Goal: Task Accomplishment & Management: Complete application form

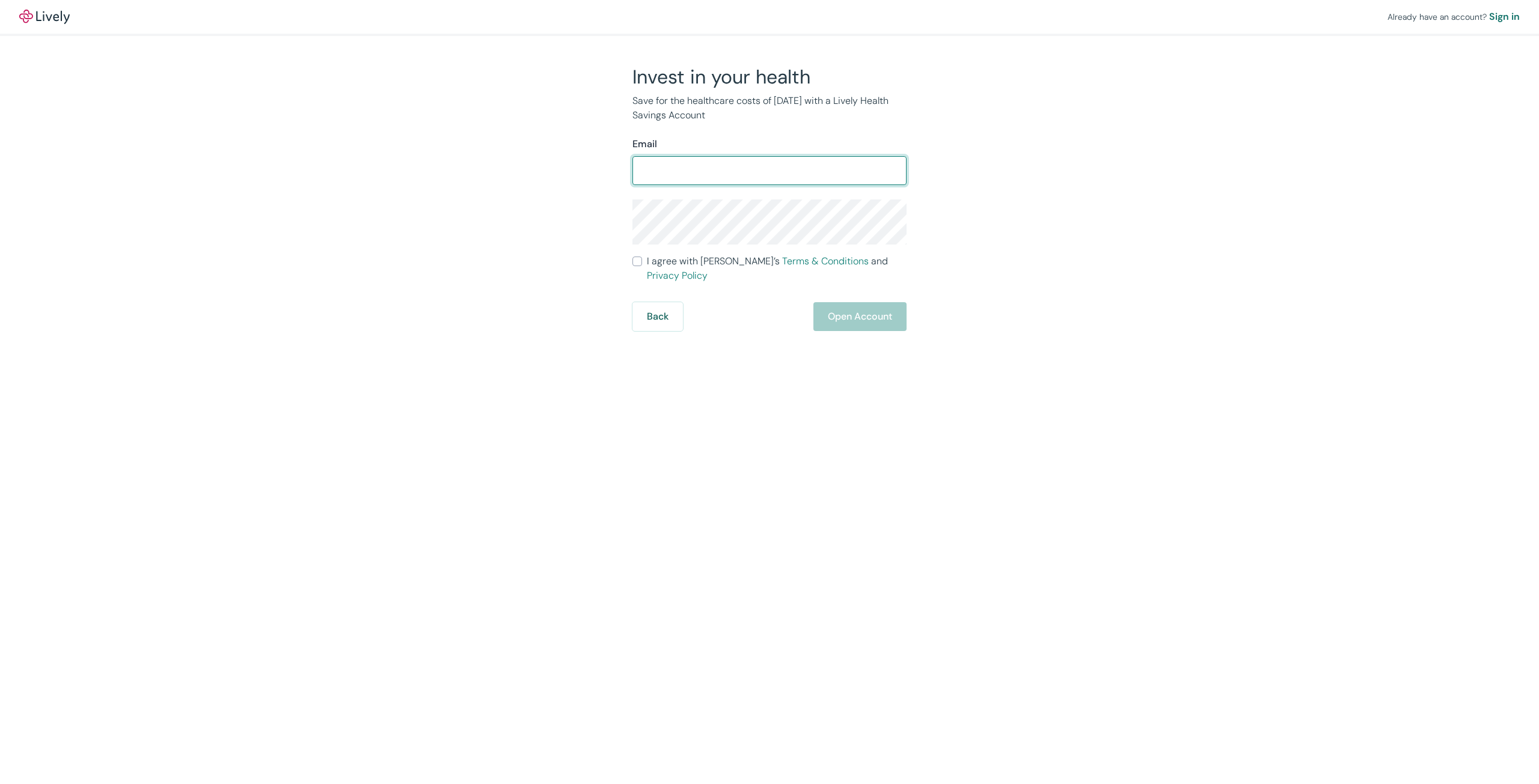
click at [711, 174] on input "Email" at bounding box center [770, 170] width 274 height 24
type input "[EMAIL_ADDRESS][DOMAIN_NAME]"
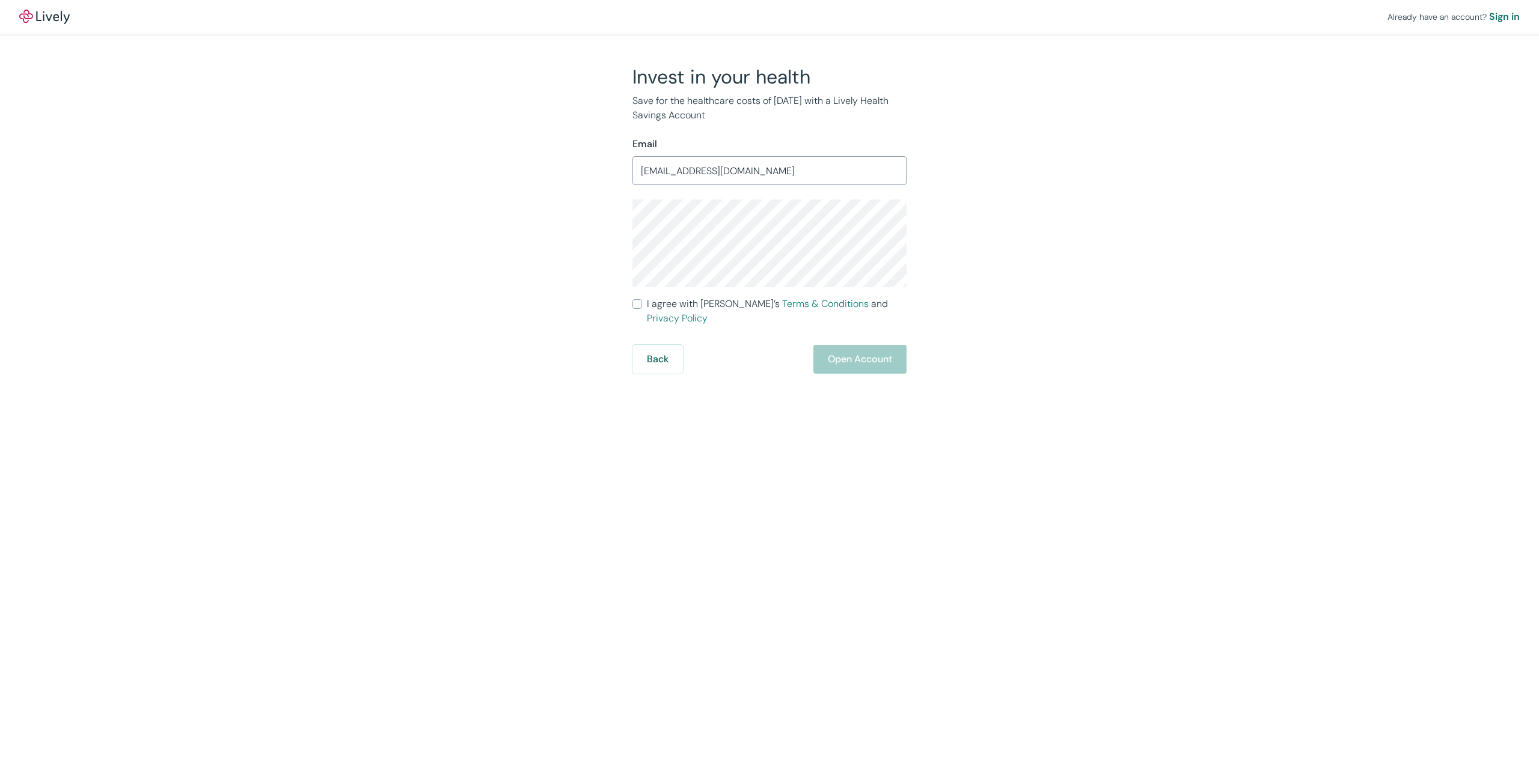
click at [971, 264] on div "Invest in your health Save for the healthcare costs of [DATE] with a Lively Hea…" at bounding box center [763, 219] width 577 height 309
click at [641, 301] on input "I agree with Lively’s Terms & Conditions and Privacy Policy" at bounding box center [637, 304] width 10 height 10
checkbox input "true"
click at [1239, 301] on div "Already have an account? Sign in Invest in your health Save for the healthcare …" at bounding box center [770, 187] width 1539 height 374
click at [861, 352] on button "Open Account" at bounding box center [860, 359] width 93 height 29
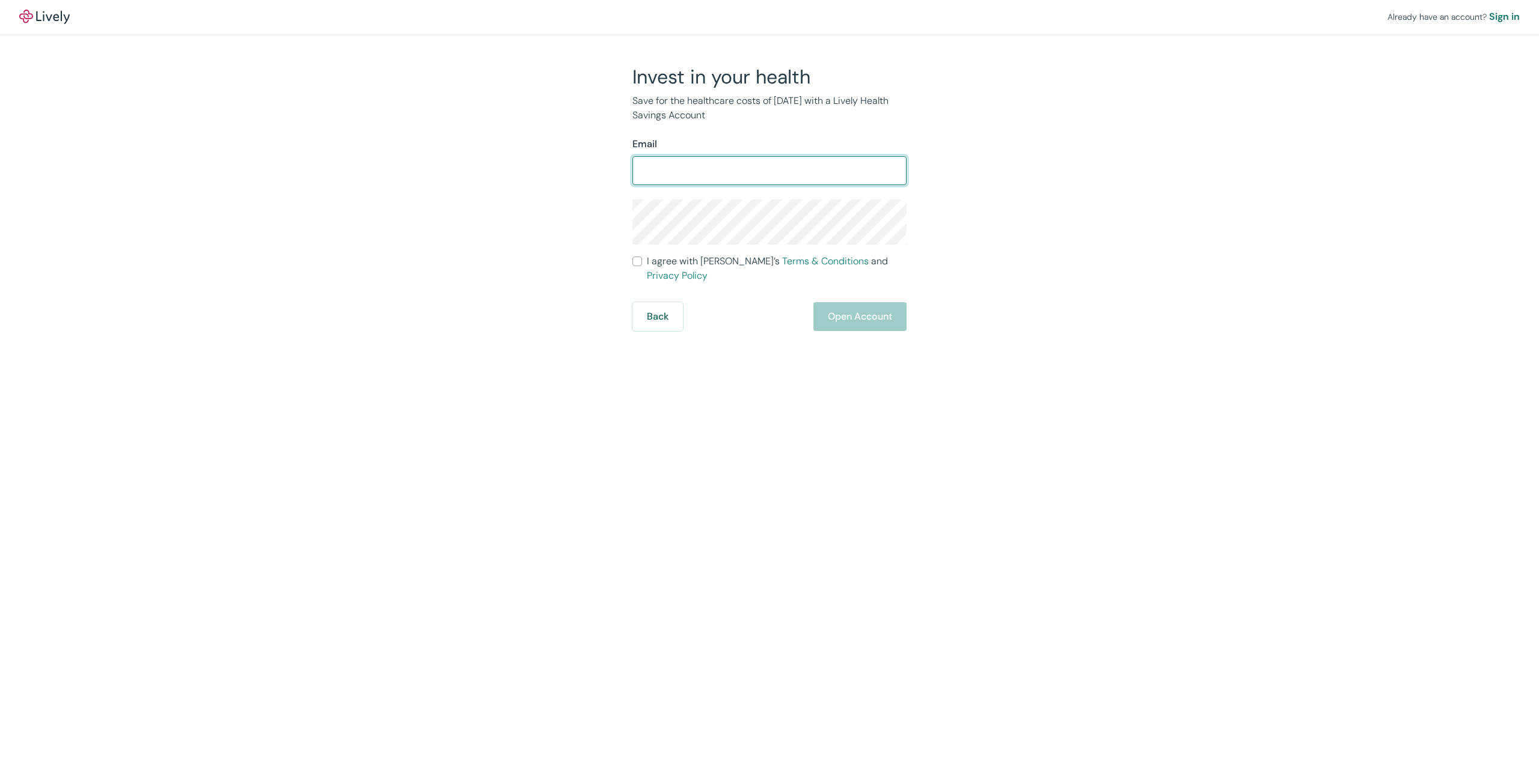
click at [654, 179] on input "Email" at bounding box center [770, 170] width 274 height 24
type input "[EMAIL_ADDRESS][DOMAIN_NAME]"
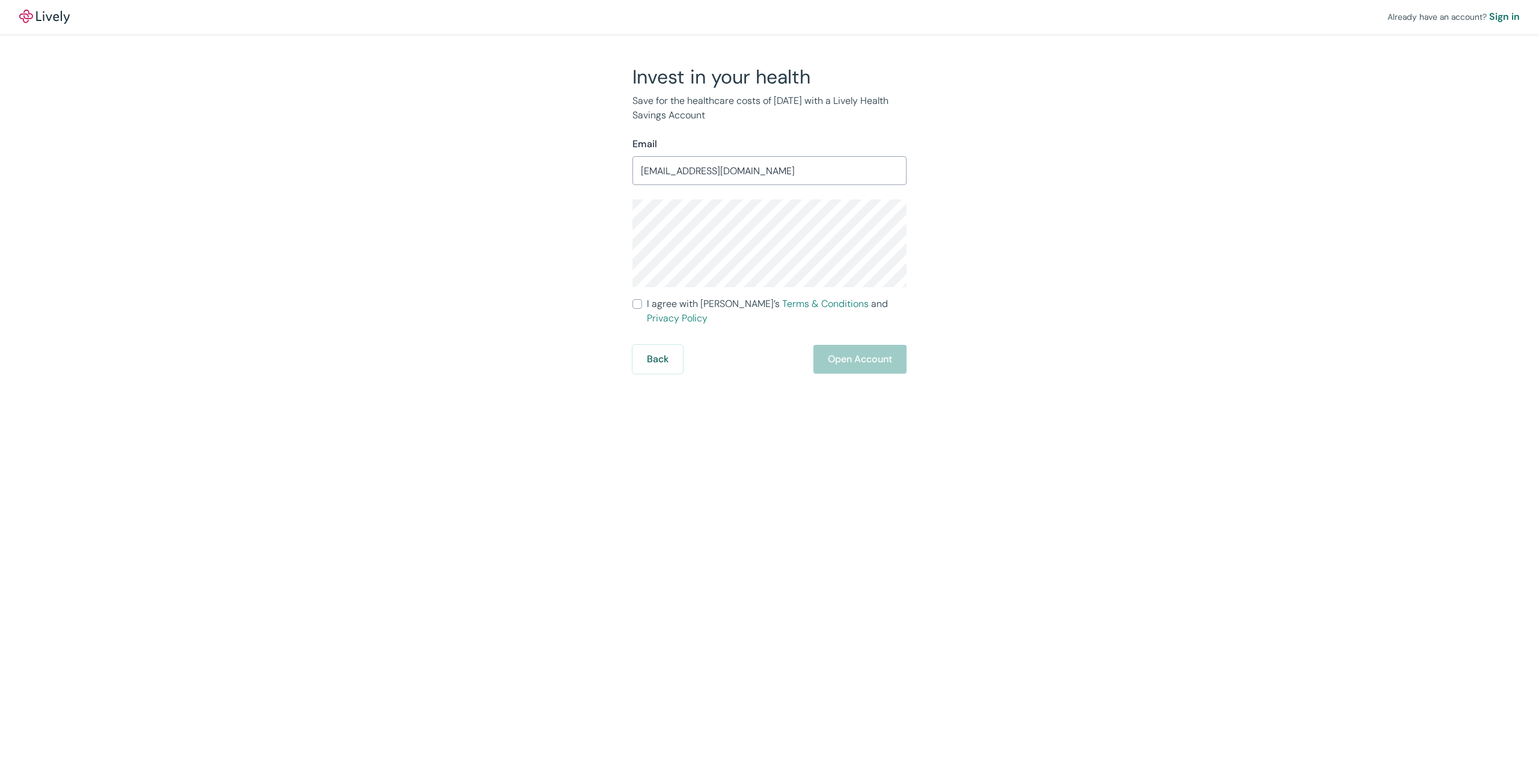
click at [545, 231] on div "Invest in your health Save for the healthcare costs of [DATE] with a Lively Hea…" at bounding box center [763, 219] width 577 height 309
click at [582, 213] on div "Invest in your health Save for the healthcare costs of [DATE] with a Lively Hea…" at bounding box center [763, 219] width 577 height 309
click at [637, 304] on input "I agree with Lively’s Terms & Conditions and Privacy Policy" at bounding box center [637, 304] width 10 height 10
checkbox input "true"
click at [858, 351] on button "Open Account" at bounding box center [860, 359] width 93 height 29
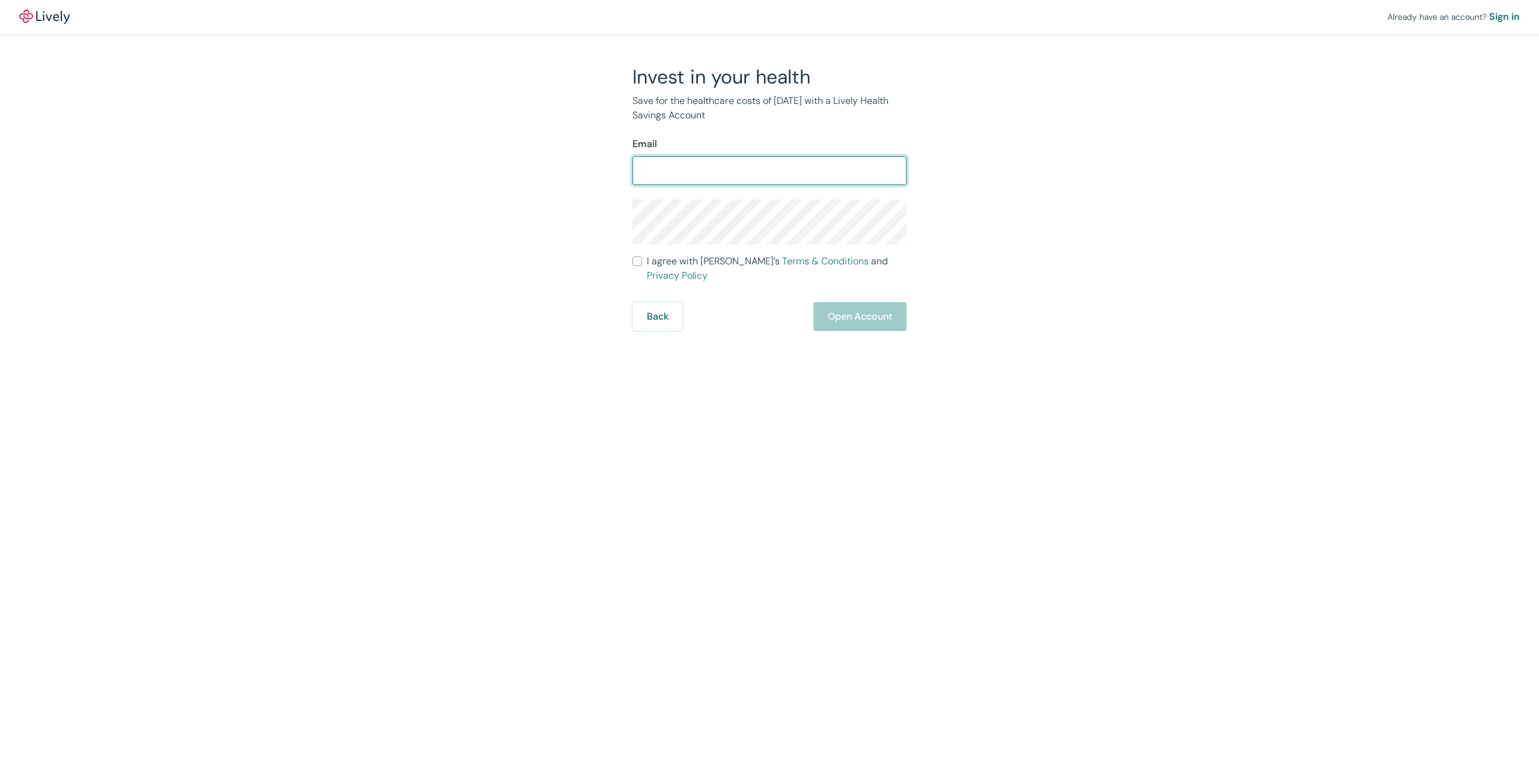
click at [664, 167] on input "Email" at bounding box center [770, 170] width 274 height 24
type input "[EMAIL_ADDRESS][DOMAIN_NAME]"
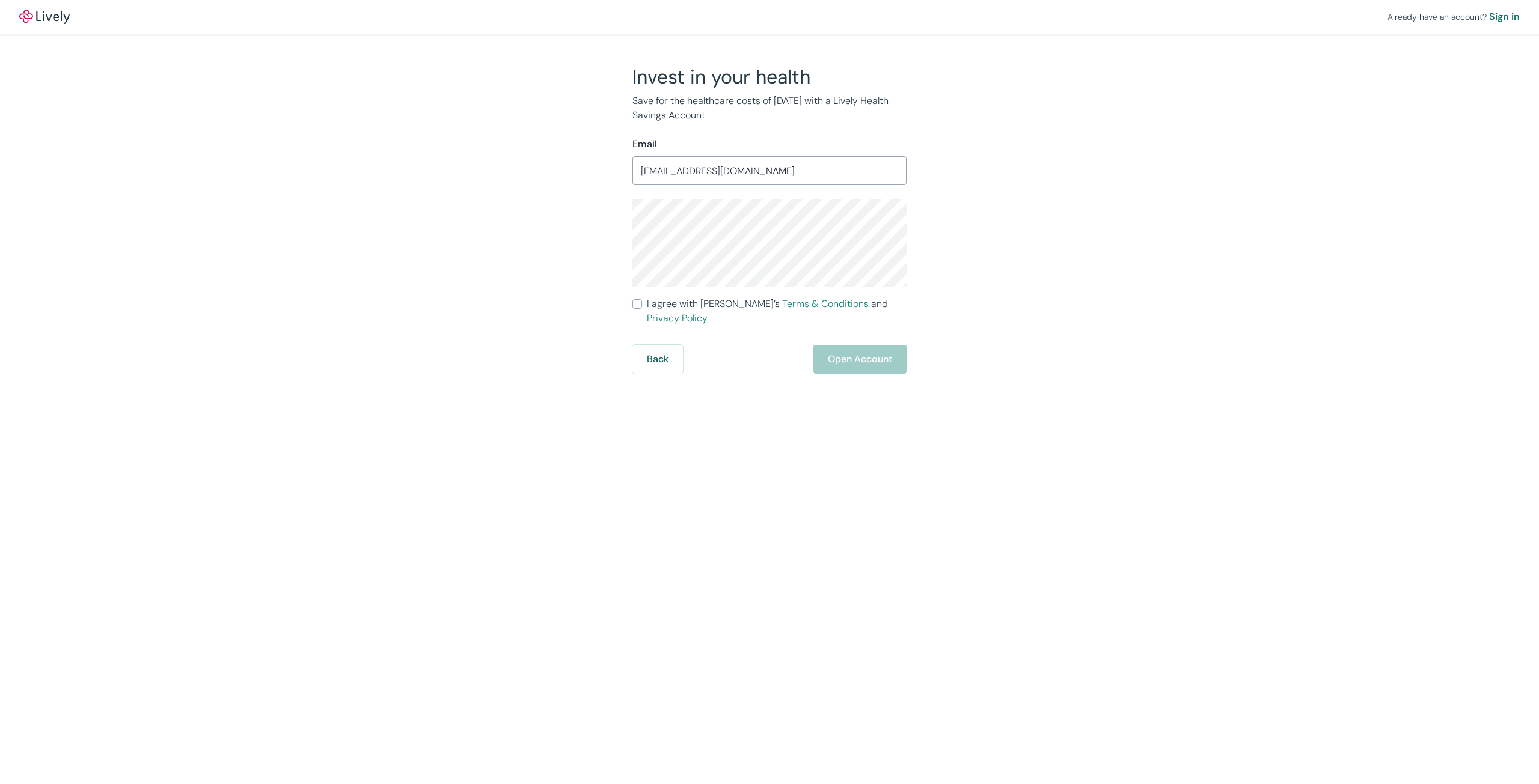
click at [1030, 284] on div "Invest in your health Save for the healthcare costs of [DATE] with a Lively Hea…" at bounding box center [763, 219] width 577 height 309
click at [639, 303] on input "I agree with Lively’s Terms & Conditions and Privacy Policy" at bounding box center [637, 304] width 10 height 10
checkbox input "true"
click at [867, 345] on button "Open Account" at bounding box center [860, 359] width 93 height 29
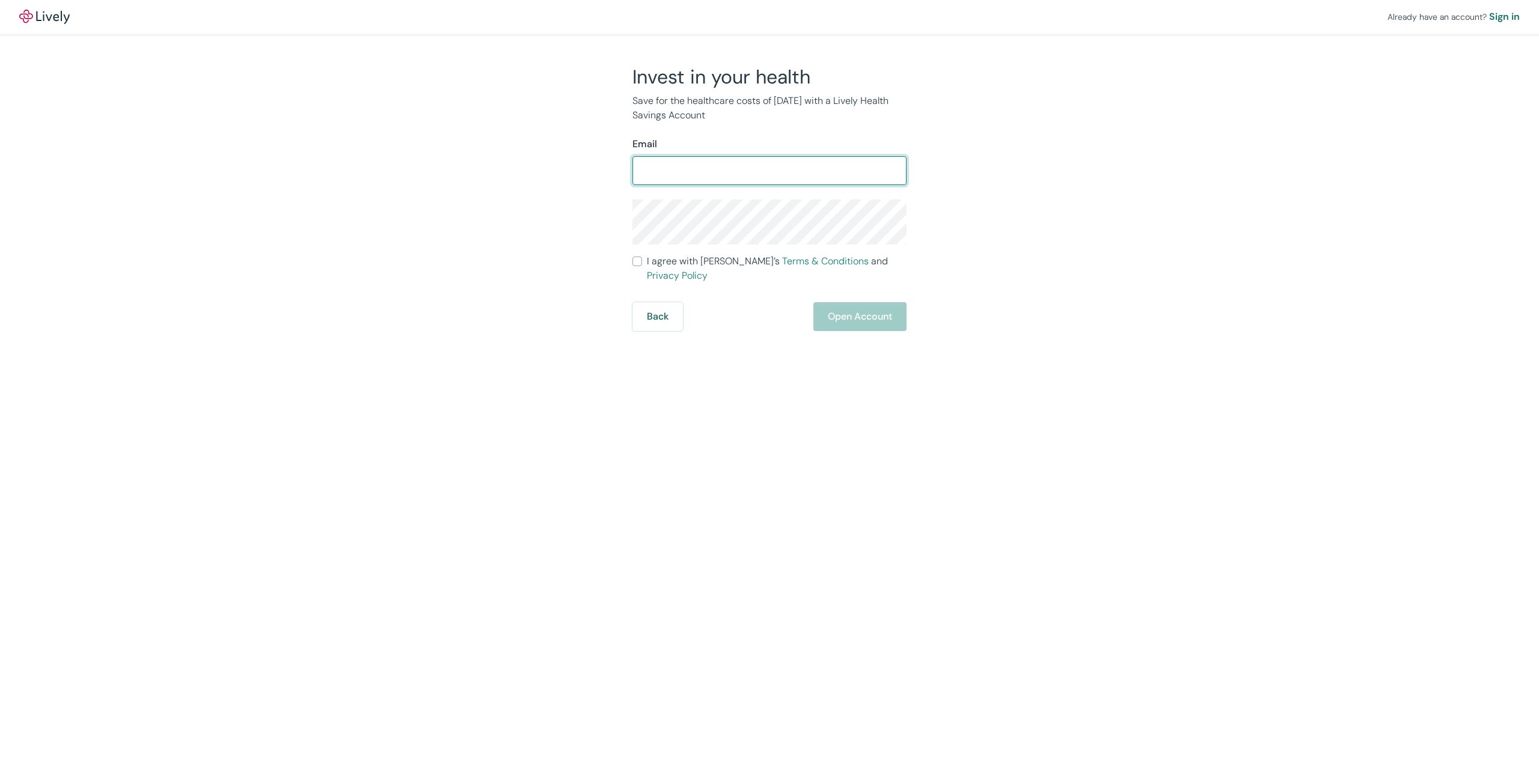
click at [670, 174] on input "Email" at bounding box center [770, 170] width 274 height 24
type input "[EMAIL_ADDRESS][DOMAIN_NAME]"
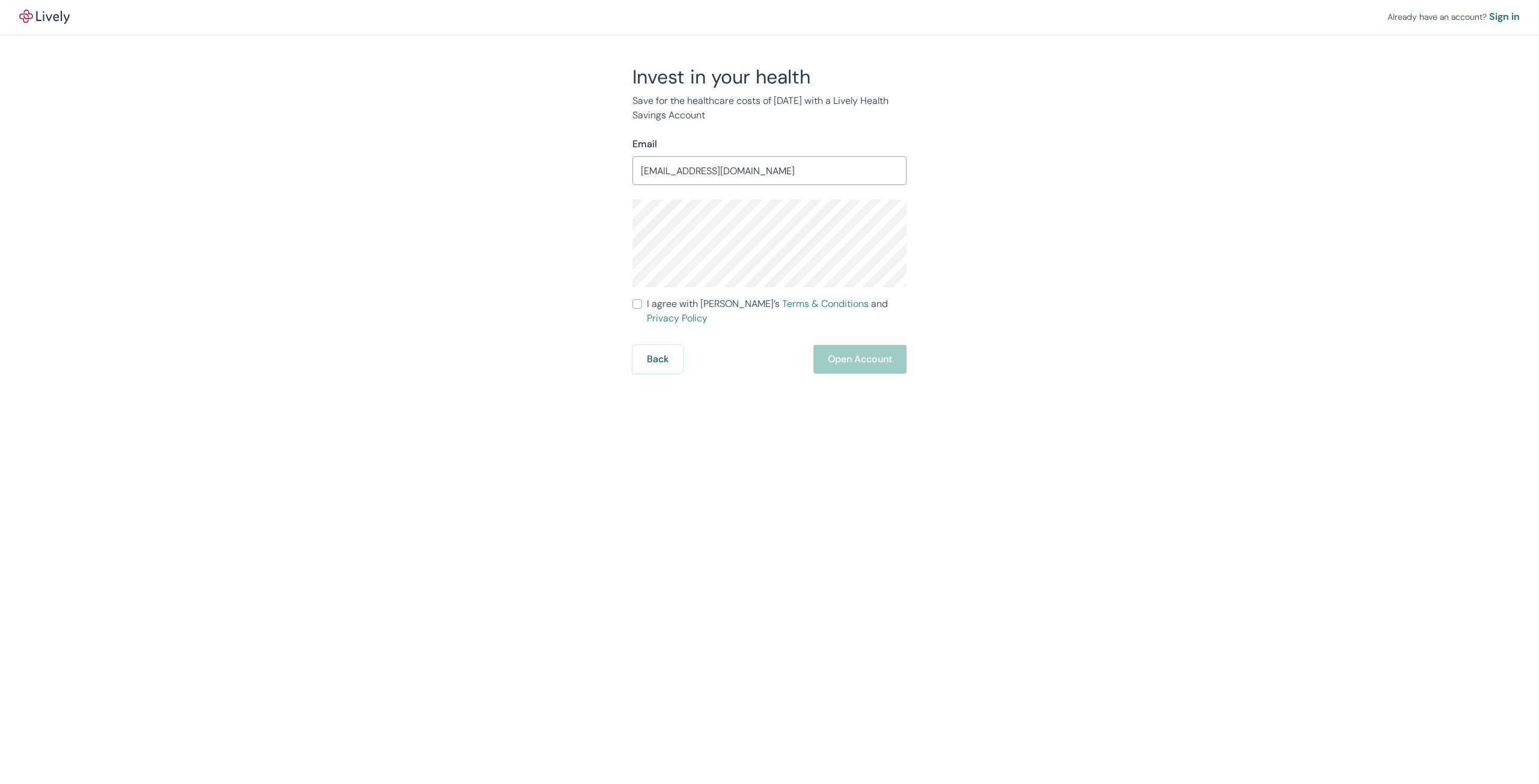
click at [975, 226] on div "Invest in your health Save for the healthcare costs of tomorrow with a Lively H…" at bounding box center [763, 219] width 577 height 309
click at [1023, 245] on div "Invest in your health Save for the healthcare costs of tomorrow with a Lively H…" at bounding box center [763, 219] width 577 height 309
click at [637, 305] on input "I agree with Lively’s Terms & Conditions and Privacy Policy" at bounding box center [637, 304] width 10 height 10
checkbox input "true"
click at [851, 352] on button "Open Account" at bounding box center [860, 359] width 93 height 29
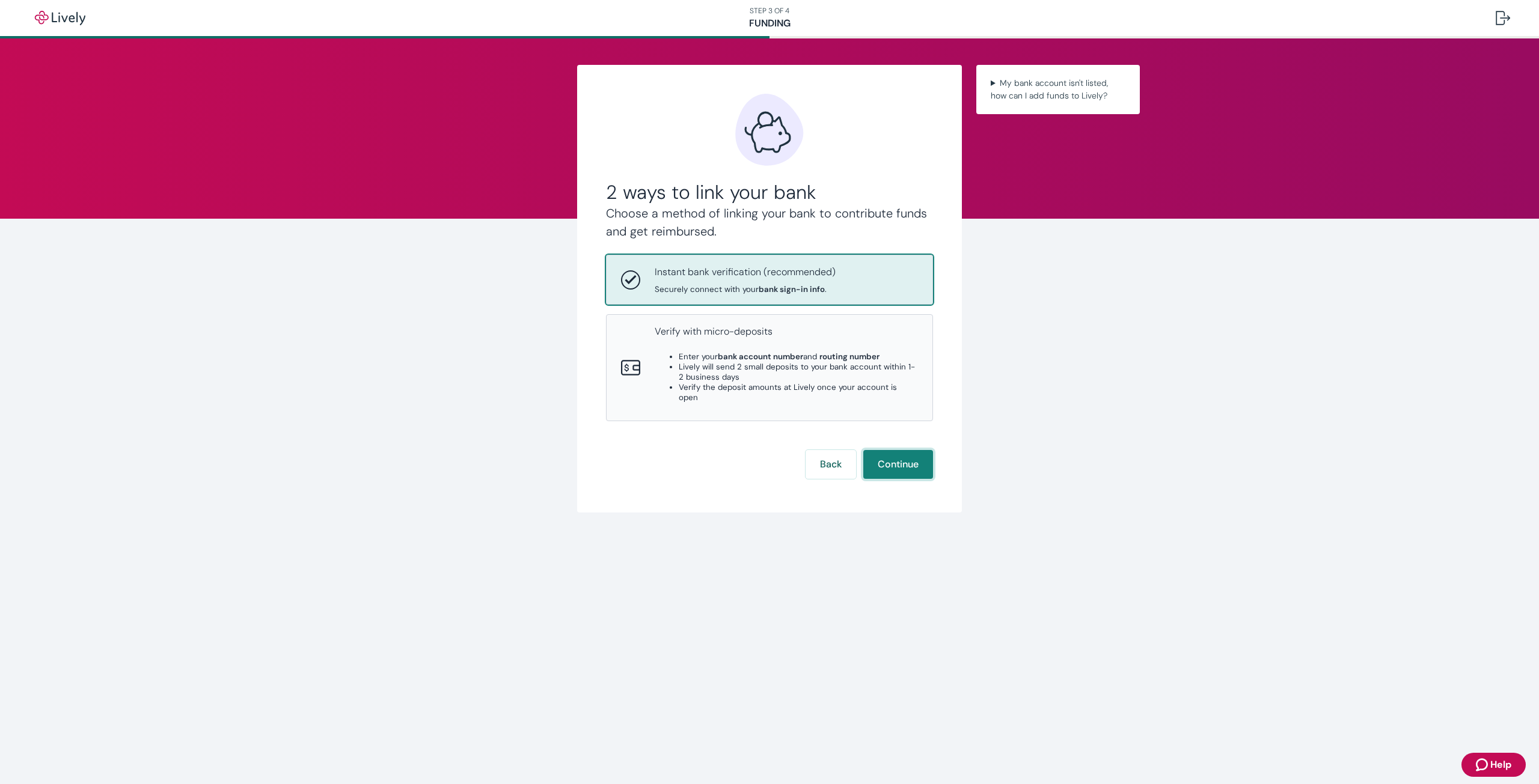
click at [900, 456] on button "Continue" at bounding box center [898, 464] width 70 height 29
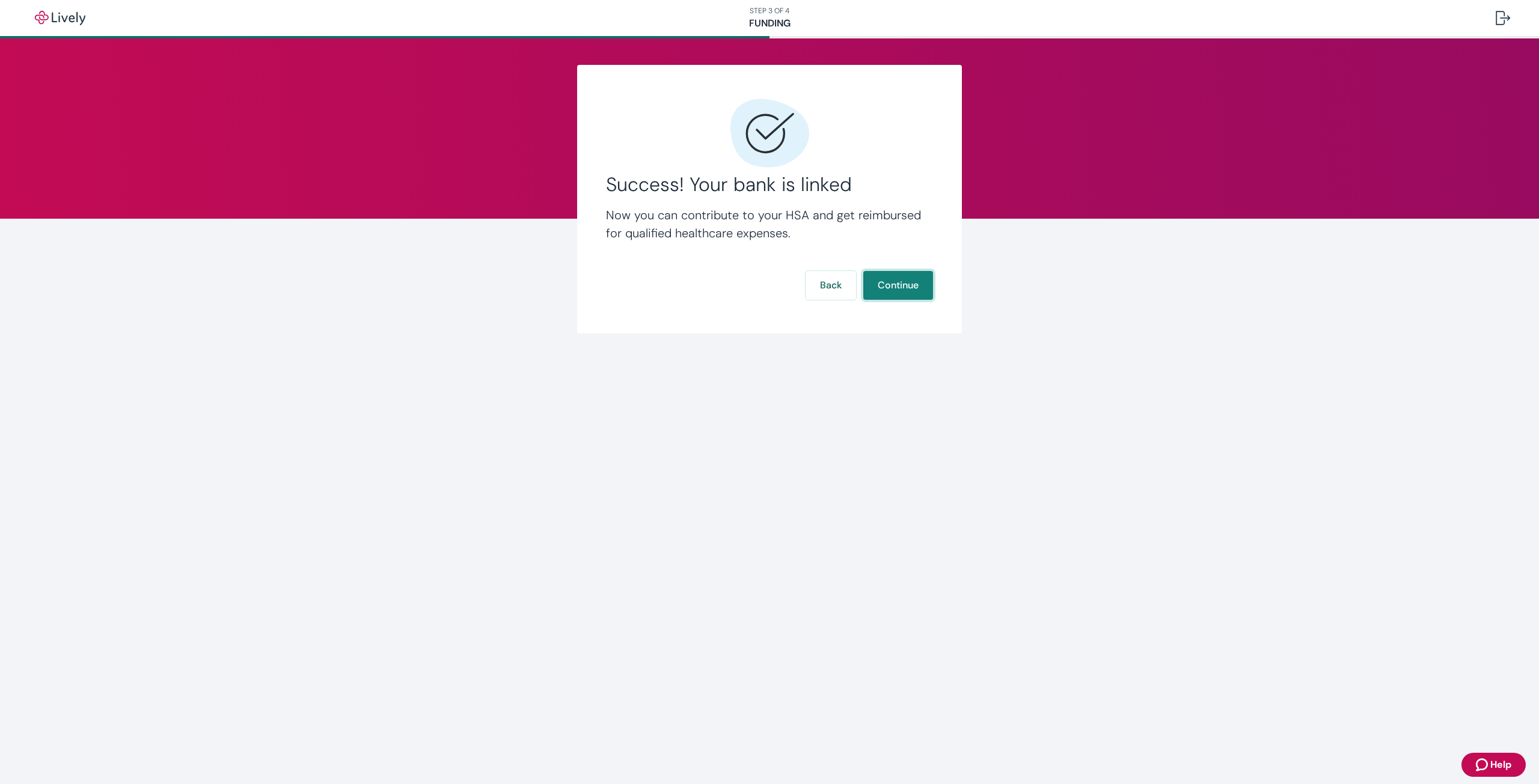
click at [903, 276] on button "Continue" at bounding box center [898, 285] width 70 height 29
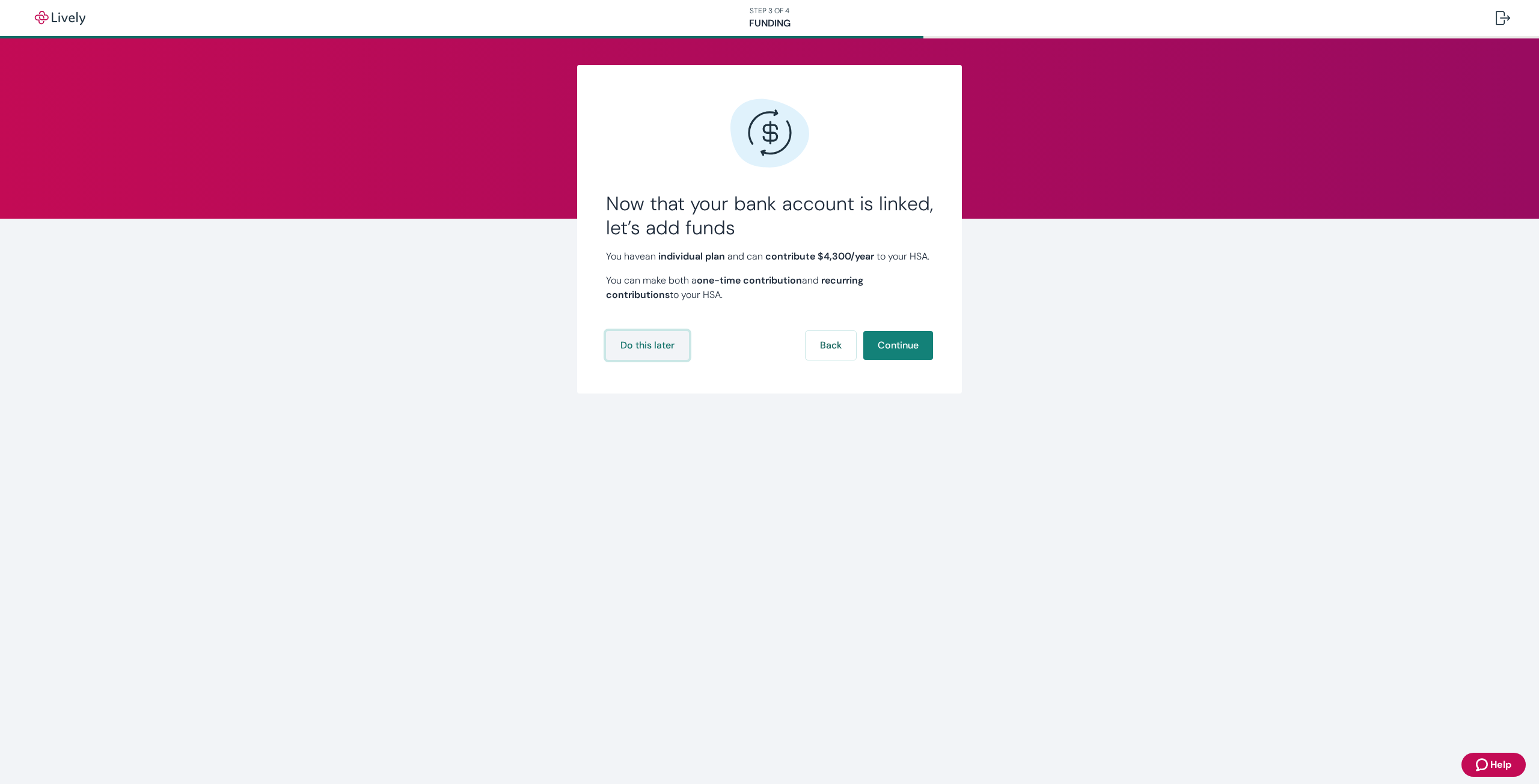
click at [645, 356] on button "Do this later" at bounding box center [647, 346] width 83 height 29
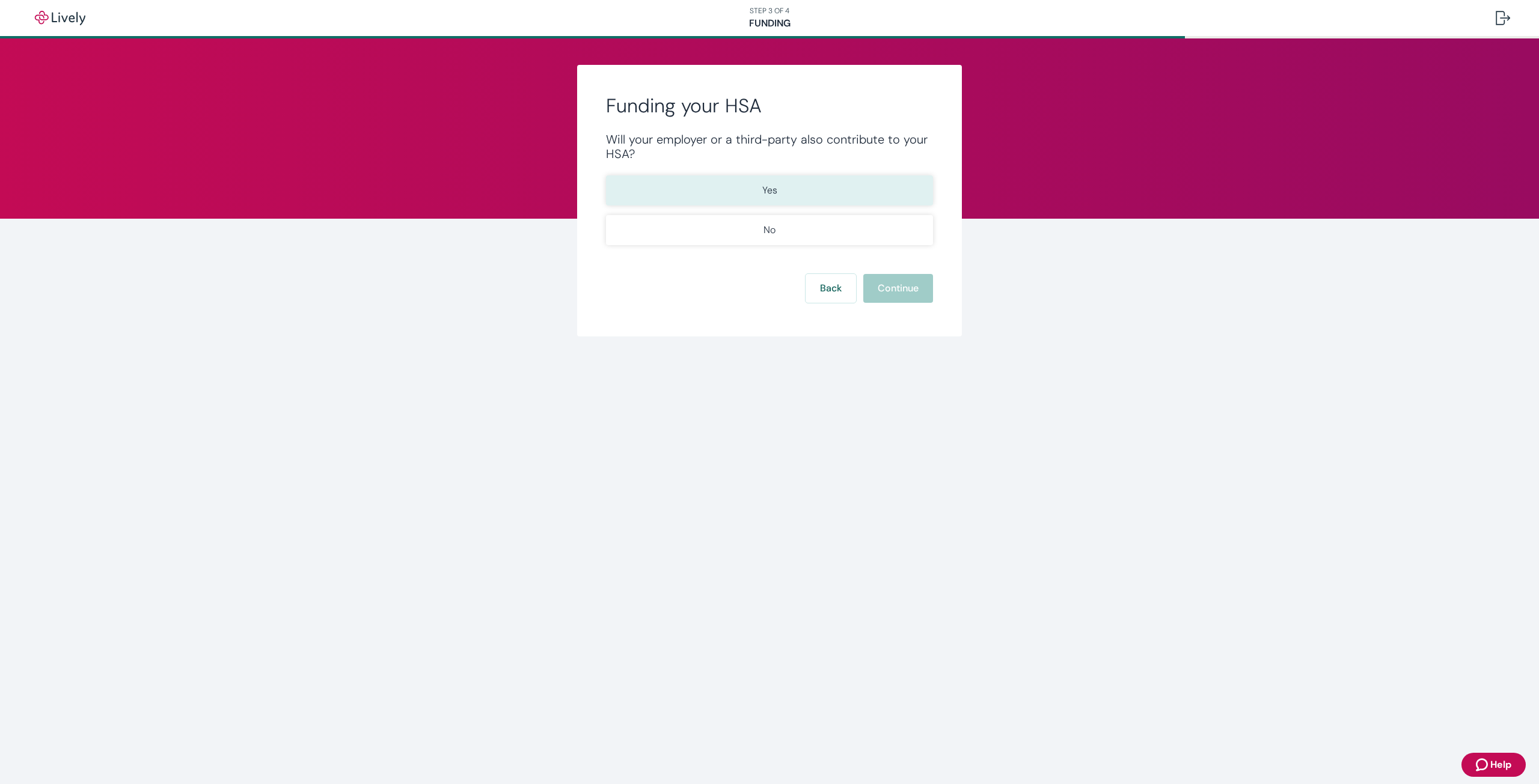
click at [705, 180] on button "Yes" at bounding box center [770, 190] width 327 height 30
click at [895, 285] on button "Continue" at bounding box center [898, 288] width 70 height 29
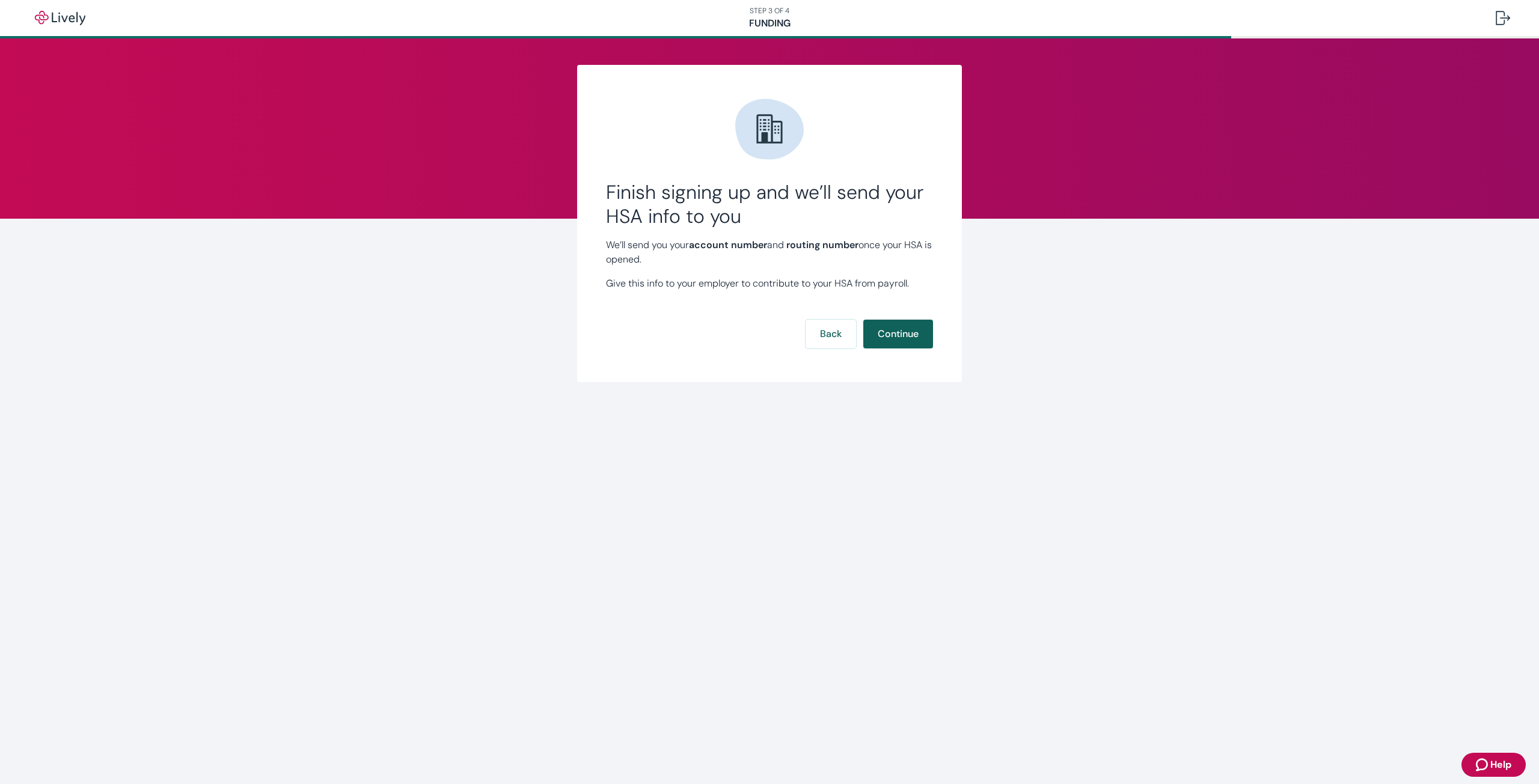
click at [914, 329] on button "Continue" at bounding box center [898, 334] width 70 height 29
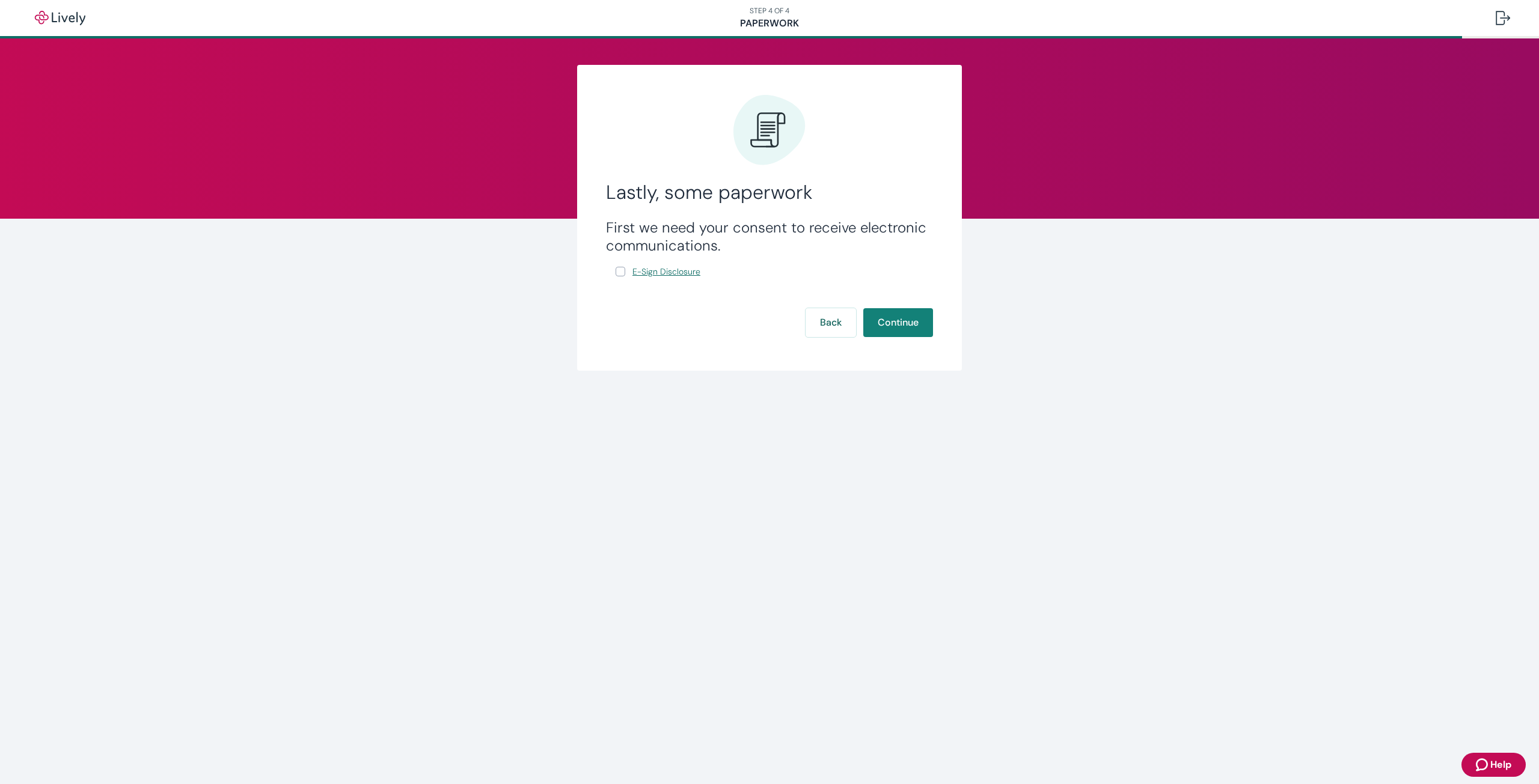
click at [664, 267] on span "E-Sign Disclosure" at bounding box center [666, 272] width 68 height 13
click at [621, 278] on label "E-Sign Disclosure" at bounding box center [659, 272] width 87 height 15
click at [621, 276] on input "E-Sign Disclosure" at bounding box center [620, 272] width 10 height 10
checkbox input "true"
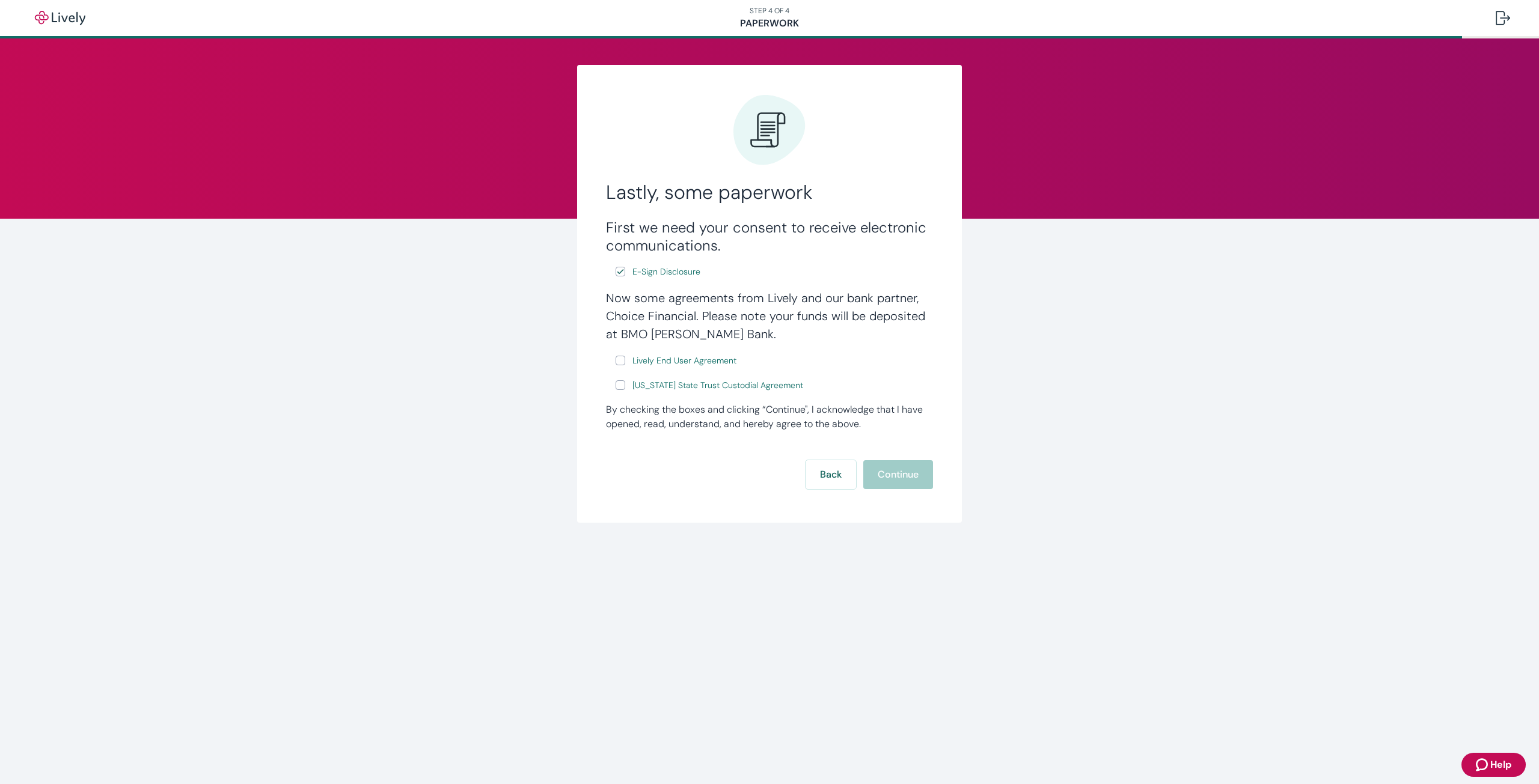
click at [618, 359] on input "Lively End User Agreement" at bounding box center [620, 360] width 10 height 10
checkbox input "true"
click at [625, 390] on input "[US_STATE] State Trust Custodial Agreement" at bounding box center [620, 385] width 10 height 10
click at [624, 389] on input "[US_STATE] State Trust Custodial Agreement" at bounding box center [620, 385] width 10 height 10
click at [909, 479] on div "Back Continue" at bounding box center [770, 490] width 327 height 29
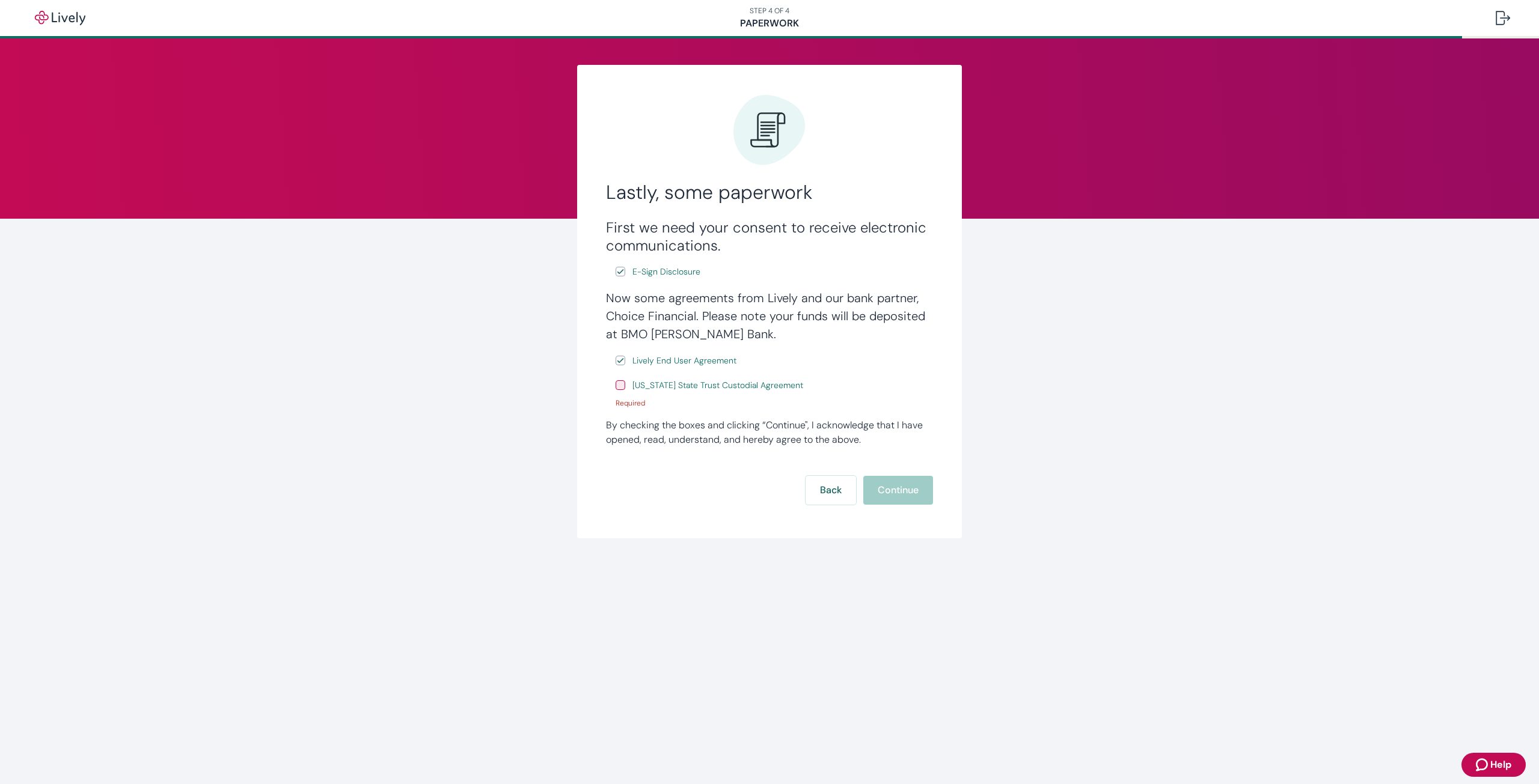
click at [621, 386] on input "[US_STATE] State Trust Custodial Agreement" at bounding box center [620, 385] width 10 height 10
checkbox input "true"
click at [897, 477] on button "Continue" at bounding box center [898, 474] width 70 height 29
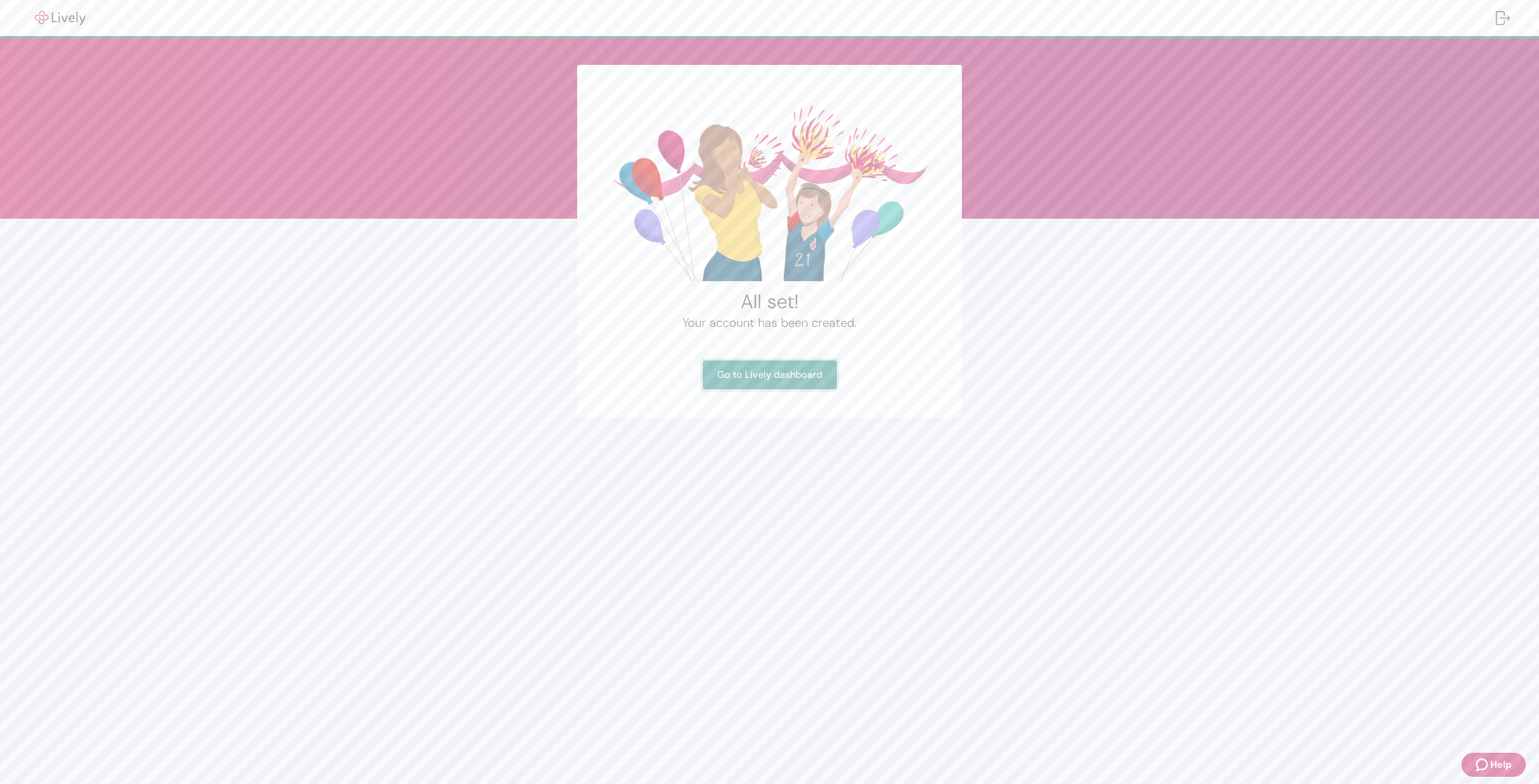
click at [777, 377] on link "Go to Lively dashboard" at bounding box center [770, 375] width 134 height 29
